Goal: Task Accomplishment & Management: Manage account settings

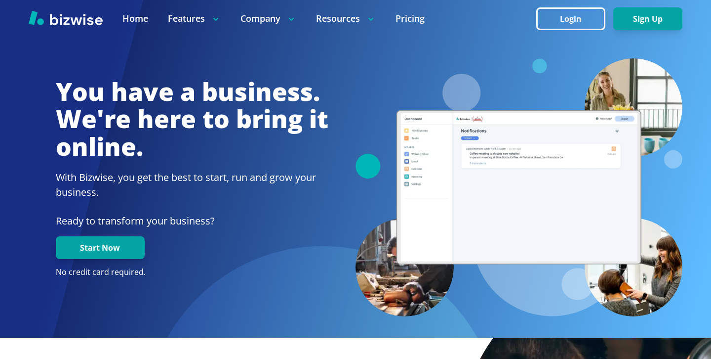
click at [570, 0] on div at bounding box center [355, 18] width 711 height 37
click at [571, 16] on button "Login" at bounding box center [570, 18] width 69 height 23
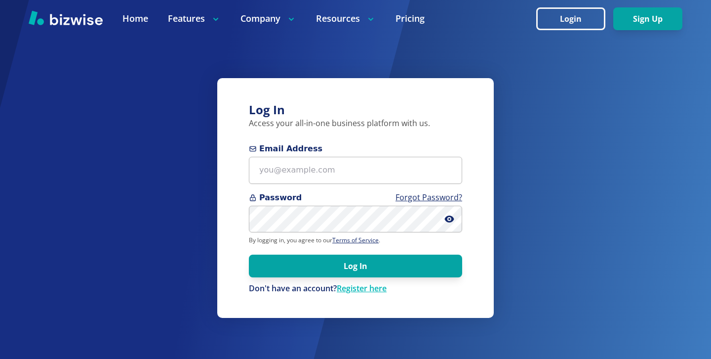
click at [294, 126] on p "Access your all-in-one business platform with us." at bounding box center [355, 123] width 213 height 11
click at [294, 156] on div "Email Address" at bounding box center [355, 163] width 213 height 41
click at [300, 192] on span "Password Forgot Password?" at bounding box center [355, 198] width 213 height 12
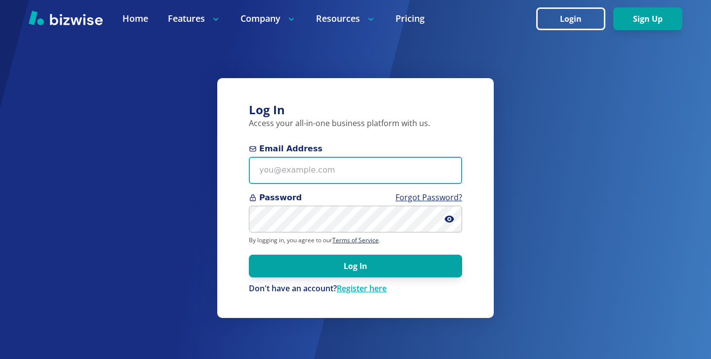
click at [337, 174] on input "Email Address" at bounding box center [355, 170] width 213 height 27
paste input "&*A=k=lE+YV|"
type input "&*A=k=lE+YV|"
drag, startPoint x: 332, startPoint y: 179, endPoint x: 219, endPoint y: 171, distance: 113.4
click at [219, 171] on div "Log In Access your all-in-one business platform with us. Email Address &*A=k=lE…" at bounding box center [355, 197] width 277 height 239
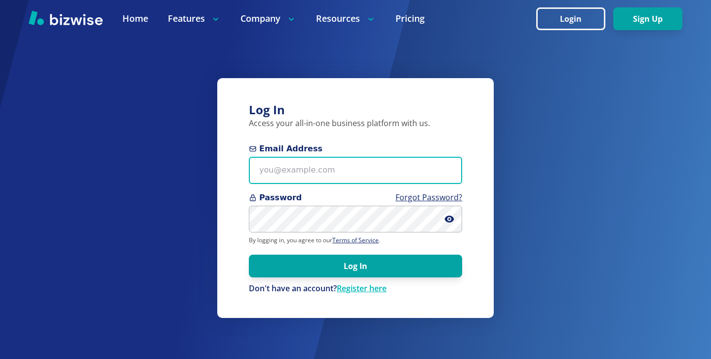
paste input "[PERSON_NAME][EMAIL_ADDRESS][DOMAIN_NAME]"
type input "[PERSON_NAME][EMAIL_ADDRESS][DOMAIN_NAME]"
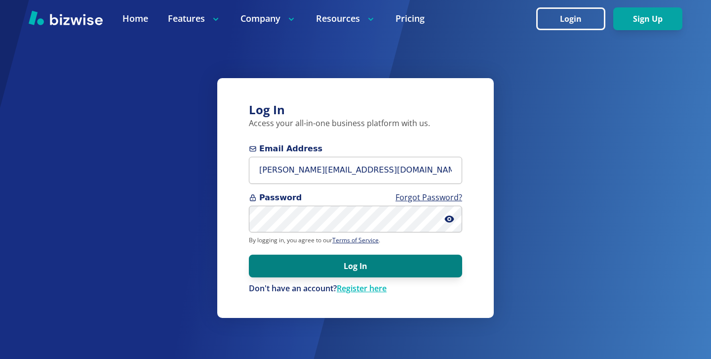
click at [370, 268] on button "Log In" at bounding box center [355, 265] width 213 height 23
